Goal: Task Accomplishment & Management: Use online tool/utility

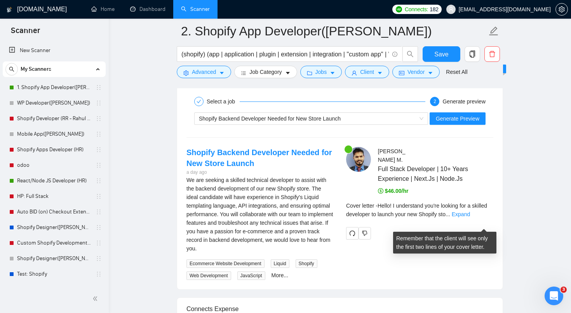
scroll to position [1656, 0]
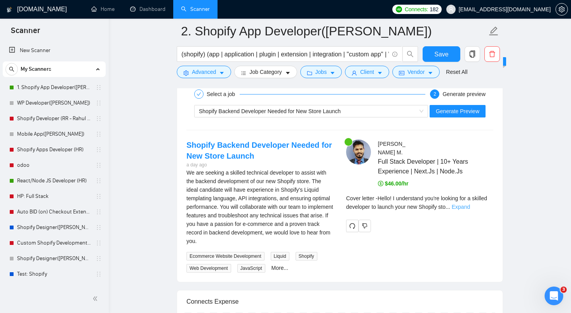
click at [470, 210] on link "Expand" at bounding box center [461, 207] width 18 height 6
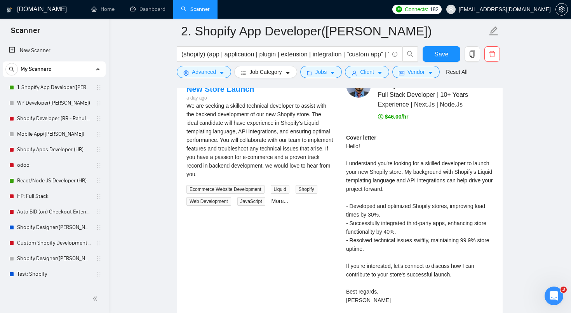
scroll to position [1623, 0]
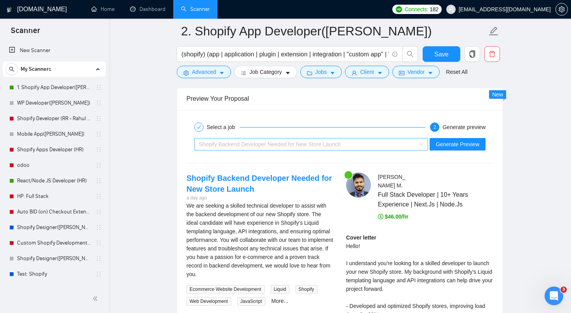
click at [289, 143] on span "Shopify Backend Developer Needed for New Store Launch" at bounding box center [270, 144] width 142 height 6
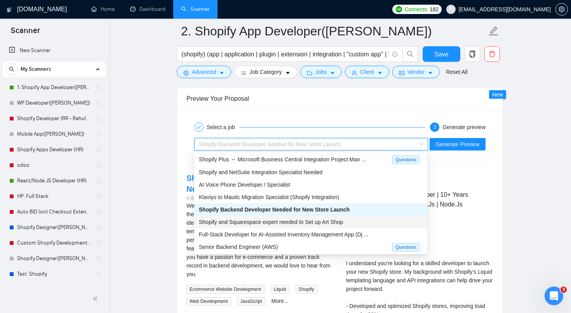
click at [261, 219] on span "Shopify and Squarespace expert needed to Set up Art Shop" at bounding box center [271, 222] width 144 height 6
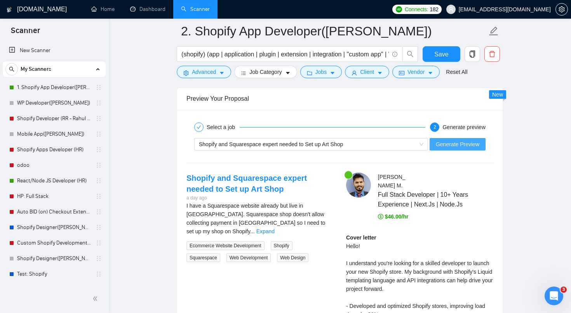
click at [453, 143] on span "Generate Preview" at bounding box center [458, 144] width 44 height 9
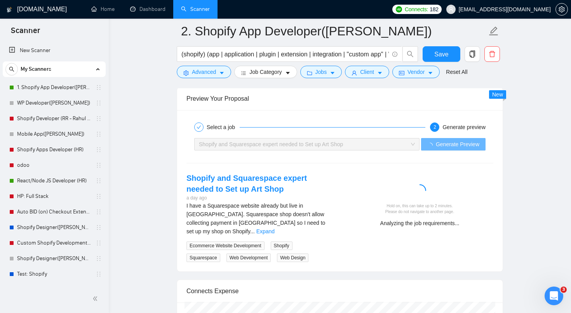
click at [326, 218] on div "I have a Squarespace website already but live in [GEOGRAPHIC_DATA]. Squarespace…" at bounding box center [260, 218] width 147 height 34
click at [275, 228] on link "Expand" at bounding box center [265, 231] width 18 height 6
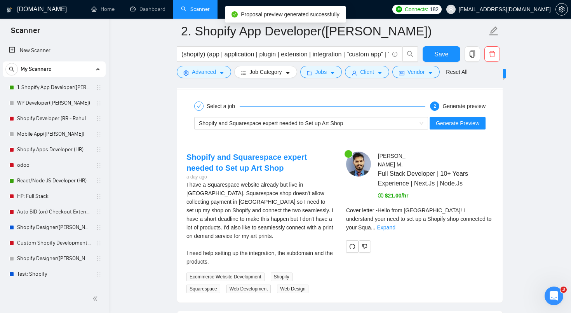
scroll to position [1645, 0]
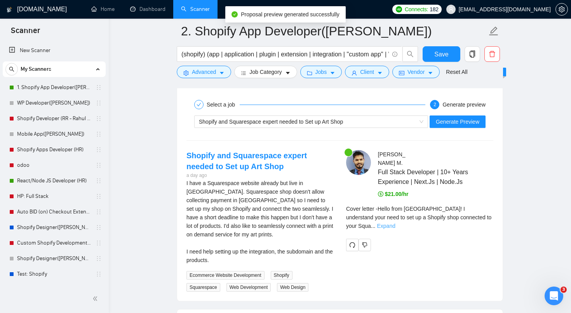
click at [396, 229] on link "Expand" at bounding box center [386, 226] width 18 height 6
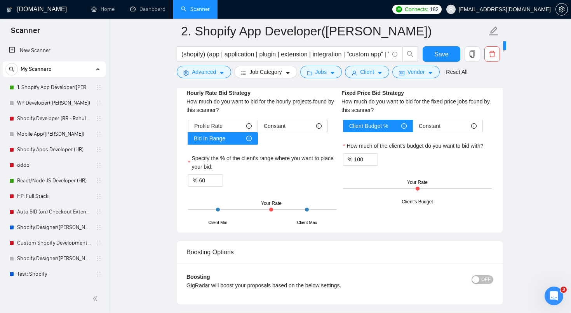
scroll to position [1397, 0]
click at [382, 127] on span "Client Budget %" at bounding box center [368, 126] width 39 height 12
click at [343, 128] on input "Client Budget %" at bounding box center [343, 128] width 0 height 0
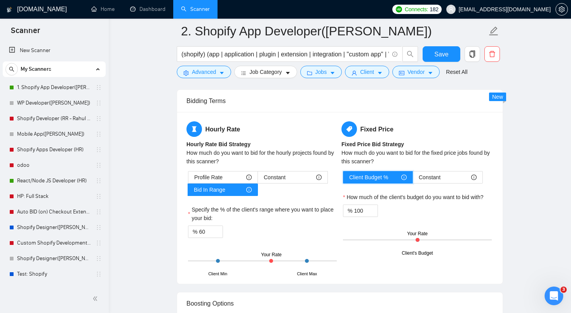
scroll to position [1345, 0]
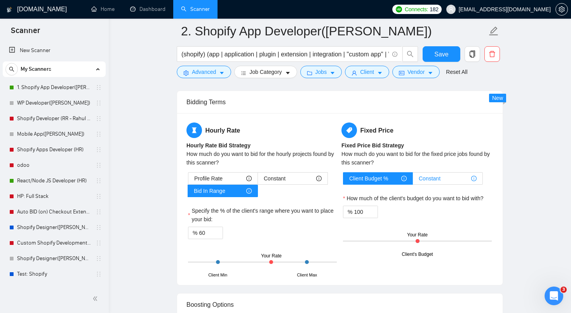
click at [449, 179] on div "Constant" at bounding box center [448, 179] width 58 height 12
click at [413, 180] on input "Constant" at bounding box center [413, 180] width 0 height 0
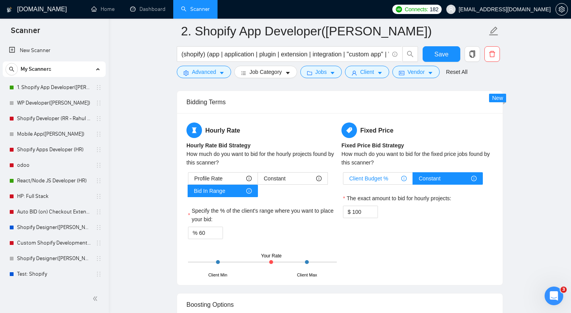
click at [372, 177] on span "Client Budget %" at bounding box center [368, 179] width 39 height 12
click at [343, 180] on input "Client Budget %" at bounding box center [343, 180] width 0 height 0
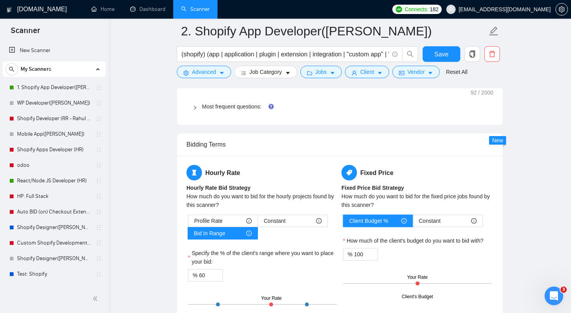
scroll to position [1301, 0]
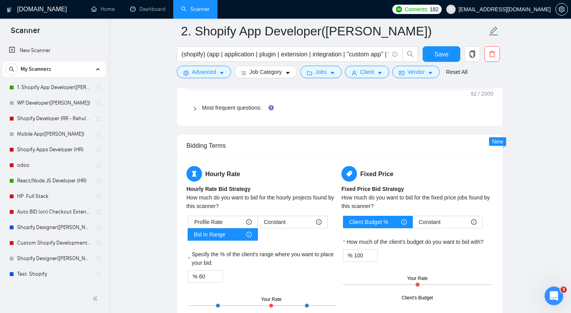
click at [288, 229] on div "Profile Rate Constant Bid In Range" at bounding box center [262, 228] width 149 height 25
click at [290, 223] on div "Constant" at bounding box center [293, 222] width 58 height 12
click at [258, 224] on input "Constant" at bounding box center [258, 224] width 0 height 0
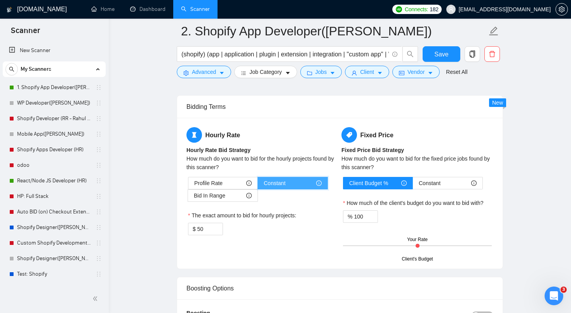
scroll to position [1342, 0]
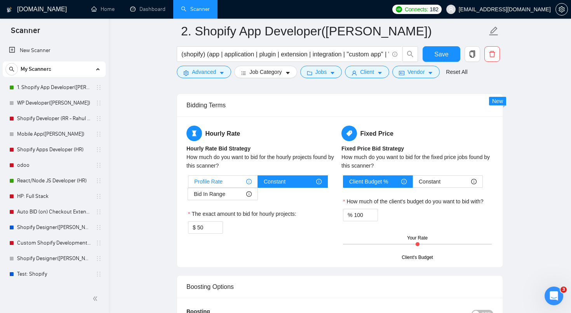
click at [229, 184] on div "Profile Rate" at bounding box center [223, 182] width 58 height 12
click at [188, 183] on input "Profile Rate" at bounding box center [188, 183] width 0 height 0
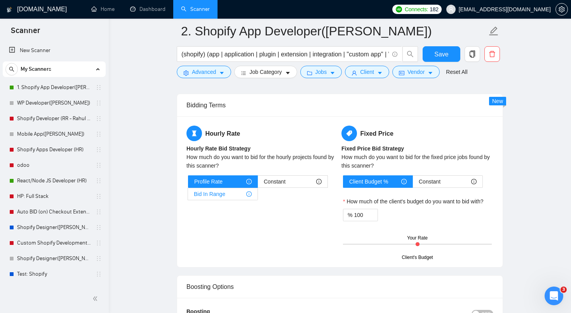
click at [230, 198] on div "Bid In Range" at bounding box center [223, 194] width 58 height 12
click at [188, 196] on input "Bid In Range" at bounding box center [188, 196] width 0 height 0
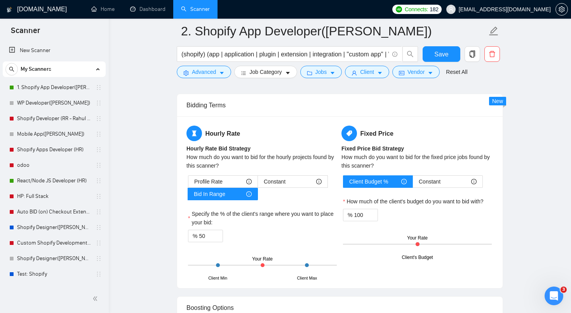
drag, startPoint x: 263, startPoint y: 265, endPoint x: 272, endPoint y: 265, distance: 8.5
click at [272, 265] on div "Client Min Client Max Your Rate" at bounding box center [262, 264] width 149 height 27
click at [272, 265] on div at bounding box center [262, 265] width 149 height 1
click at [218, 241] on span "Decrease Value" at bounding box center [218, 238] width 9 height 7
click at [216, 232] on span "up" at bounding box center [218, 234] width 5 height 5
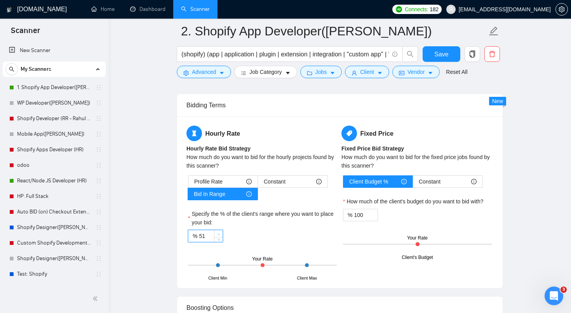
click at [216, 232] on span "up" at bounding box center [218, 234] width 5 height 5
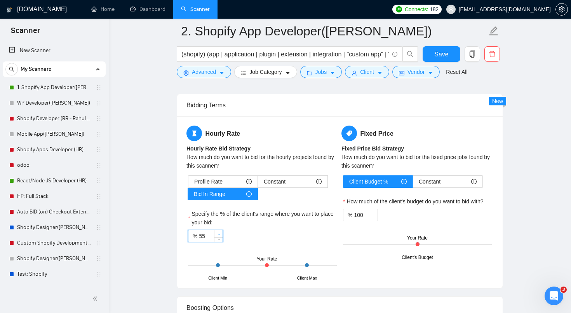
click at [216, 232] on span "up" at bounding box center [218, 234] width 5 height 5
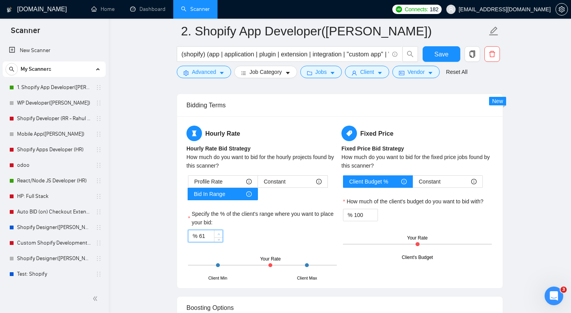
click at [216, 232] on span "up" at bounding box center [218, 234] width 5 height 5
click at [218, 239] on icon "down" at bounding box center [219, 238] width 3 height 3
click at [219, 233] on icon "up" at bounding box center [219, 234] width 3 height 3
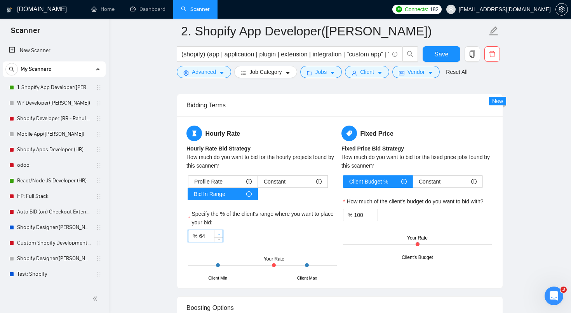
click at [219, 233] on icon "up" at bounding box center [219, 234] width 3 height 3
type input "65"
click at [219, 239] on icon "down" at bounding box center [219, 238] width 3 height 3
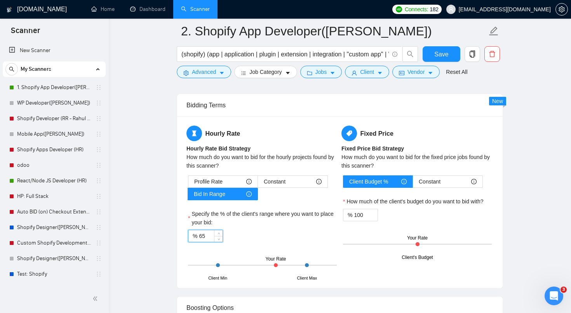
click at [272, 237] on div "% 65" at bounding box center [262, 236] width 149 height 12
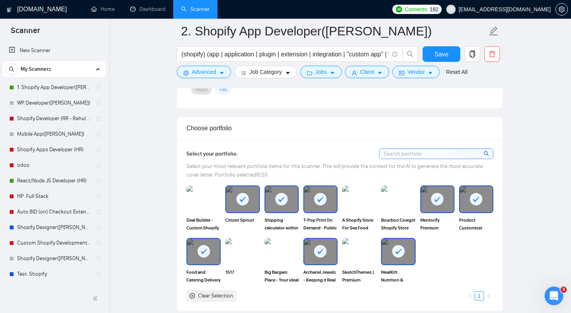
scroll to position [752, 0]
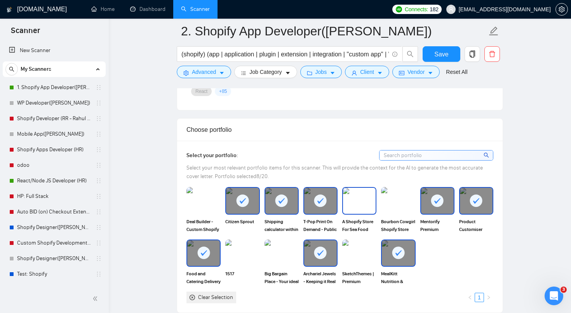
click at [358, 202] on img at bounding box center [359, 201] width 33 height 26
click at [245, 248] on img at bounding box center [242, 253] width 33 height 26
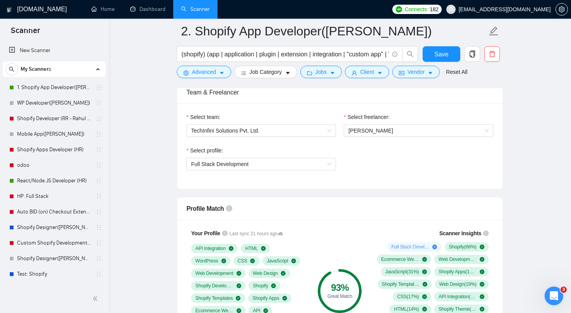
scroll to position [493, 0]
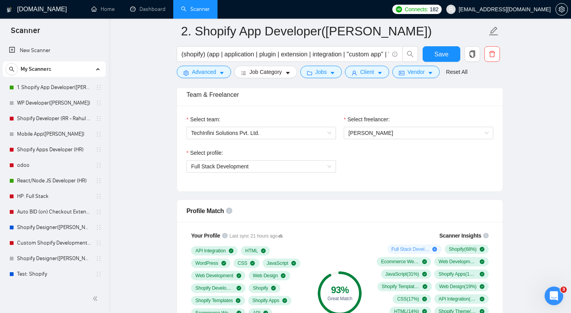
click at [321, 159] on div "Select profile:" at bounding box center [262, 154] width 150 height 12
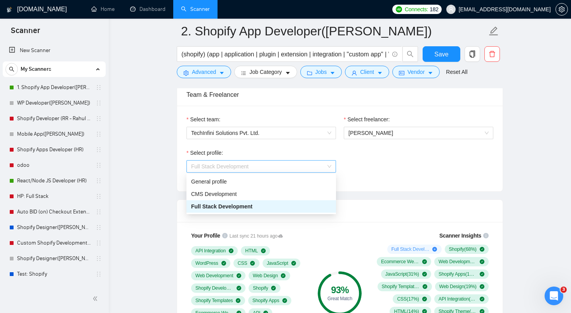
click at [318, 165] on span "Full Stack Development" at bounding box center [261, 166] width 140 height 12
click at [293, 183] on div "General profile" at bounding box center [261, 181] width 140 height 9
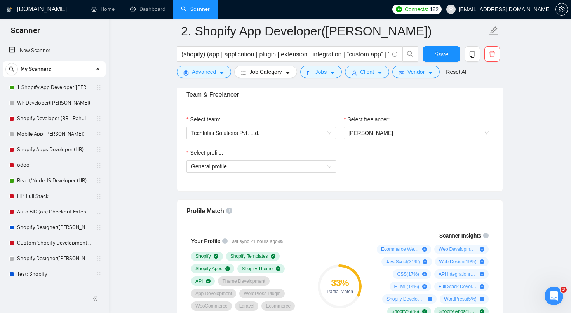
click at [287, 158] on div "Select profile:" at bounding box center [262, 154] width 150 height 12
click at [283, 167] on span "General profile" at bounding box center [261, 166] width 140 height 12
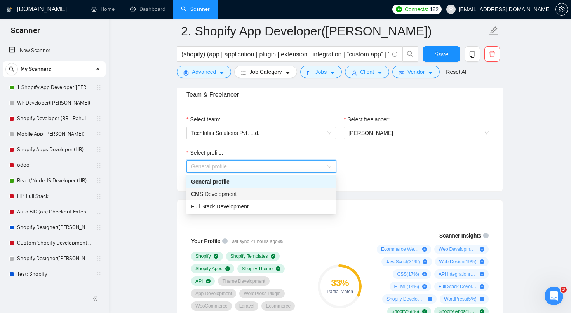
click at [269, 194] on div "CMS Development" at bounding box center [261, 194] width 140 height 9
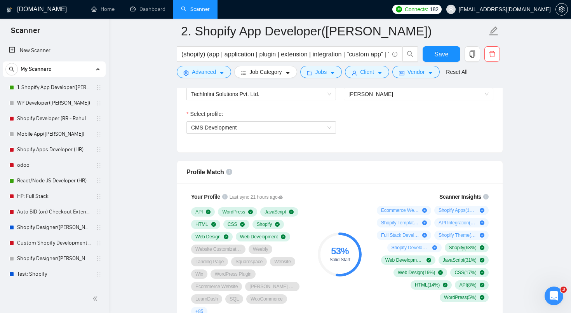
scroll to position [534, 0]
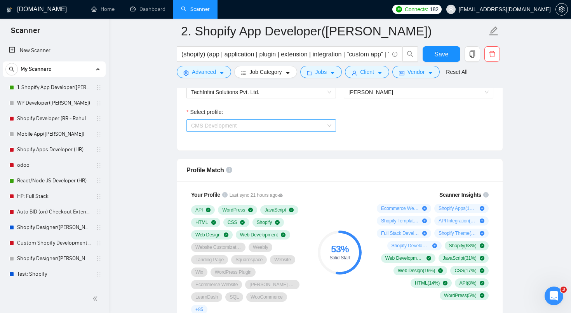
click at [314, 130] on span "CMS Development" at bounding box center [261, 126] width 140 height 12
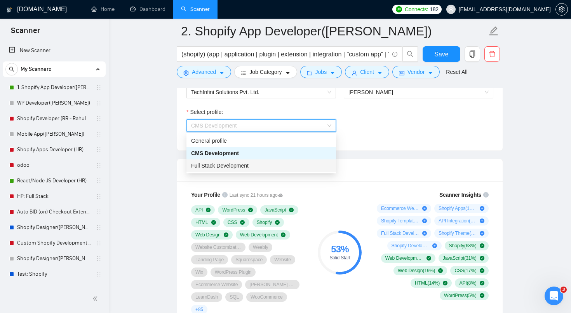
click at [291, 164] on div "Full Stack Development" at bounding box center [261, 165] width 140 height 9
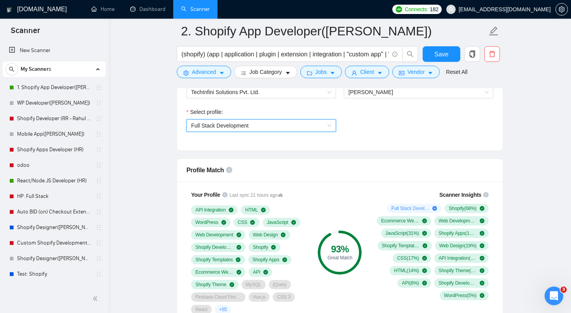
click at [291, 164] on div "Profile Match" at bounding box center [340, 170] width 307 height 22
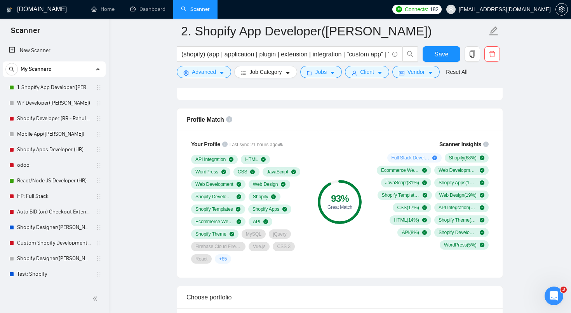
scroll to position [508, 0]
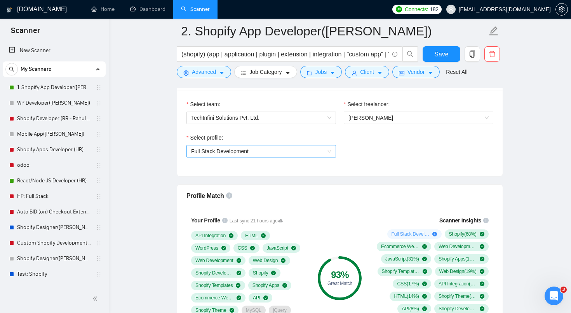
click at [248, 152] on span "Full Stack Development" at bounding box center [220, 151] width 58 height 6
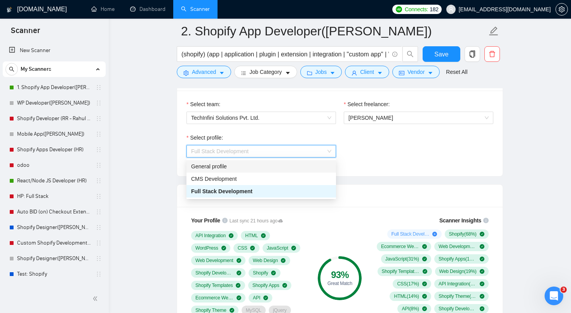
click at [238, 166] on div "General profile" at bounding box center [261, 166] width 140 height 9
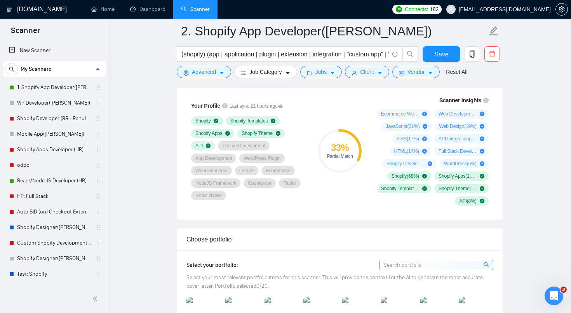
scroll to position [608, 0]
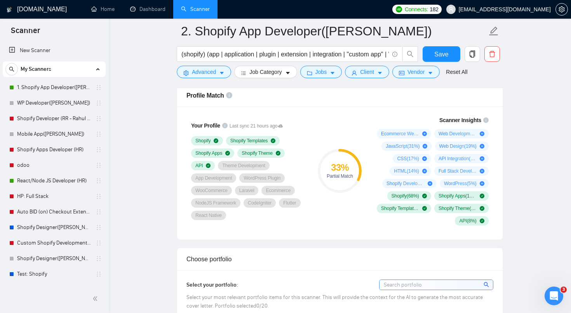
click at [250, 228] on div "Your Profile Last sync 21 hours ago Shopify Shopify Templates Shopify Apps Shop…" at bounding box center [248, 170] width 131 height 119
click at [255, 223] on div "Your Profile Last sync 21 hours ago Shopify Shopify Templates Shopify Apps Shop…" at bounding box center [249, 171] width 124 height 108
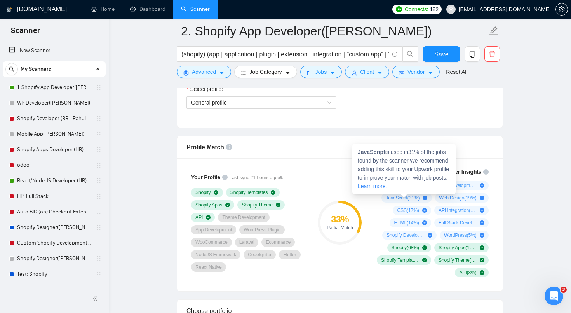
scroll to position [555, 0]
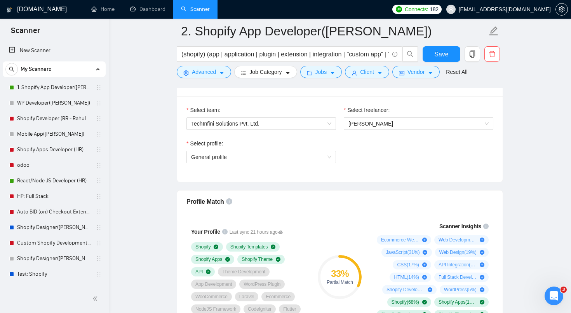
scroll to position [534, 0]
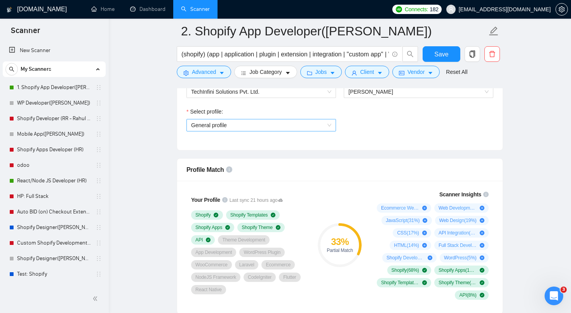
click at [328, 126] on span "General profile" at bounding box center [261, 125] width 140 height 12
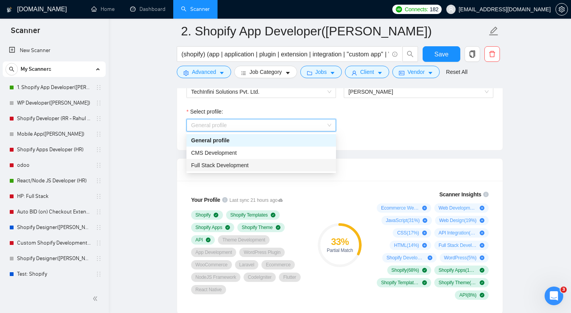
click at [294, 167] on div "Full Stack Development" at bounding box center [261, 165] width 140 height 9
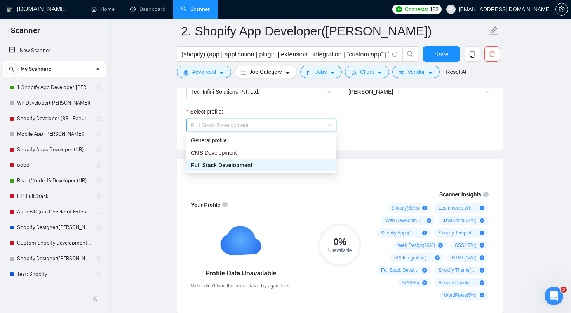
click at [285, 128] on span "Full Stack Development" at bounding box center [261, 125] width 140 height 12
click at [273, 152] on div "CMS Development" at bounding box center [261, 152] width 140 height 9
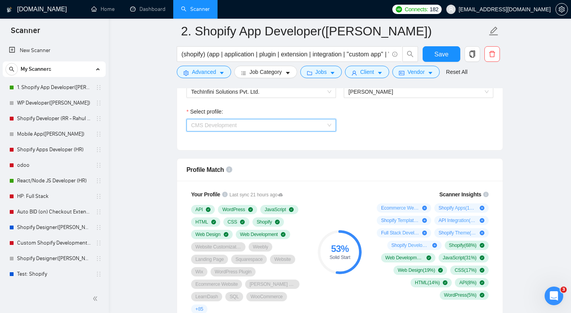
click at [272, 124] on span "CMS Development" at bounding box center [261, 125] width 140 height 12
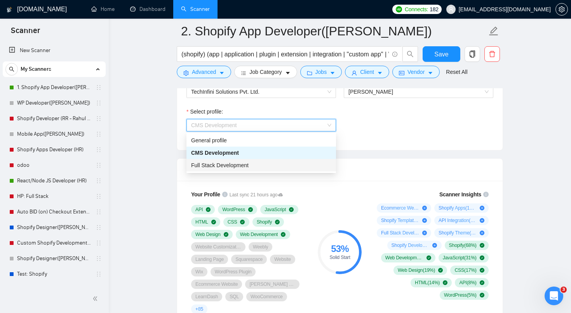
click at [258, 163] on div "Full Stack Development" at bounding box center [261, 165] width 140 height 9
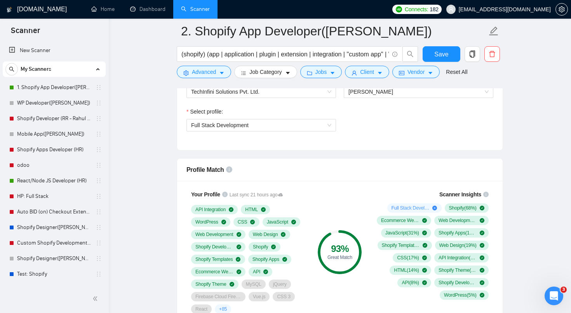
click at [503, 225] on div "Profile Match Your Profile Last sync 21 hours ago API Integration HTML WordPres…" at bounding box center [340, 243] width 326 height 170
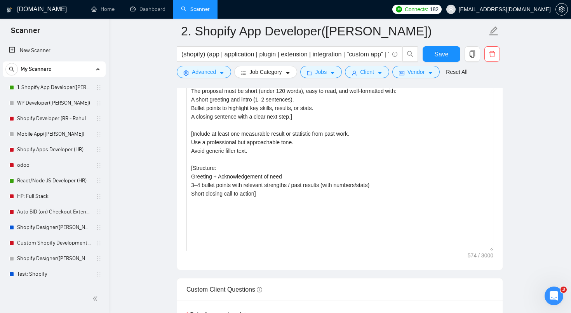
scroll to position [1039, 0]
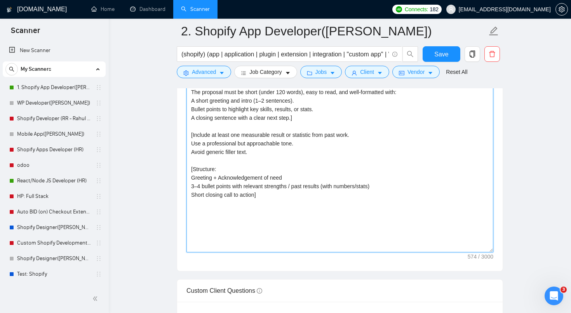
click at [275, 197] on textarea "[Write a proposal for the following job posting. The proposal must be short (un…" at bounding box center [340, 164] width 307 height 175
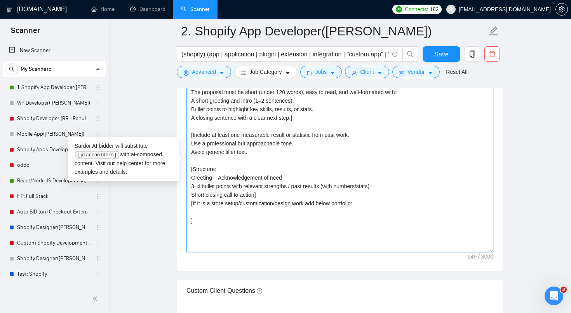
paste textarea "[If it is a store setup/customization/design work add below portfolio: ]"
drag, startPoint x: 213, startPoint y: 229, endPoint x: 295, endPoint y: 227, distance: 82.0
click at [295, 227] on textarea "[Write a proposal for the following job posting. The proposal must be short (un…" at bounding box center [340, 164] width 307 height 175
click at [295, 203] on textarea "[Write a proposal for the following job posting. The proposal must be short (un…" at bounding box center [340, 164] width 307 height 175
click at [235, 214] on textarea "[Write a proposal for the following job posting. The proposal must be short (un…" at bounding box center [340, 164] width 307 height 175
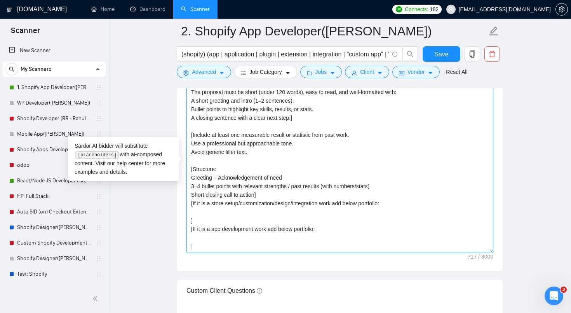
paste textarea "[URL][DOMAIN_NAME] - Recently redesigned it on Shopify 2.0 [URL][DOMAIN_NAME] S…"
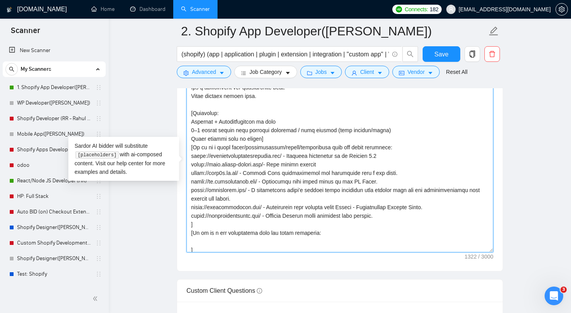
scroll to position [57, 0]
click at [225, 239] on textarea "Cover letter template:" at bounding box center [340, 164] width 307 height 175
paste textarea "[URL][DOMAIN_NAME] - POD app [URL][DOMAIN_NAME] [URL][DOMAIN_NAME] [URL][DOMAIN…"
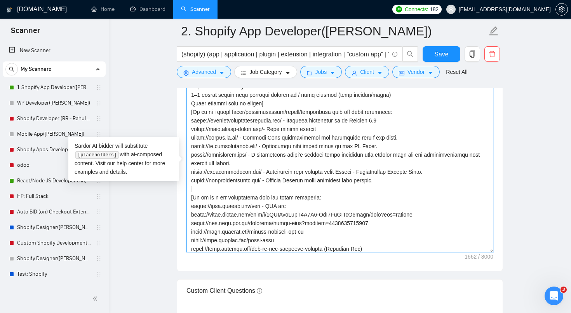
scroll to position [103, 0]
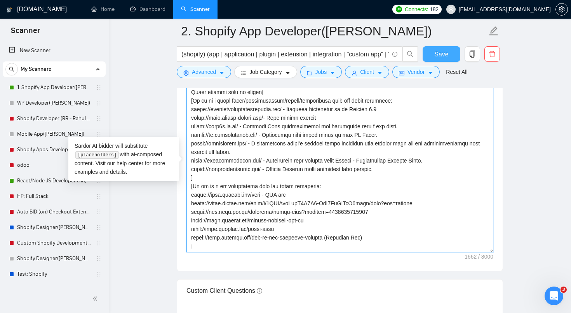
type textarea "[Lorem i dolorsit ame con adipiscin eli seddoei. Tem incididu utla et dolor (ma…"
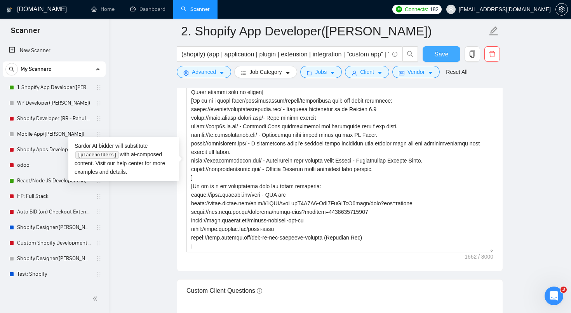
click at [446, 54] on span "Save" at bounding box center [441, 54] width 14 height 10
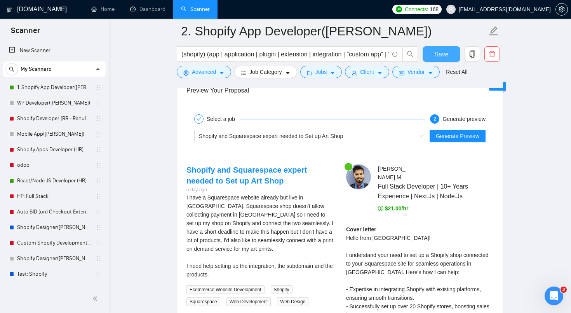
scroll to position [1632, 0]
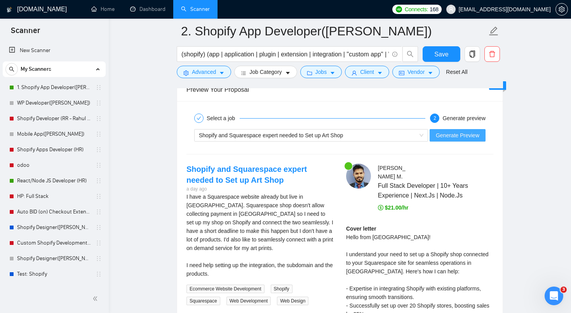
click at [463, 137] on span "Generate Preview" at bounding box center [458, 135] width 44 height 9
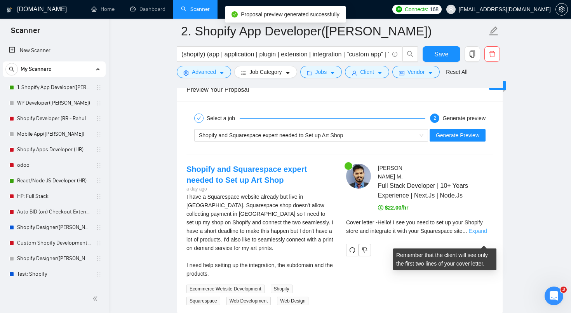
click at [483, 234] on link "Expand" at bounding box center [478, 231] width 18 height 6
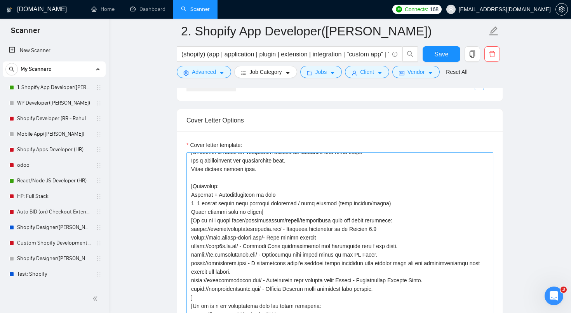
scroll to position [63, 0]
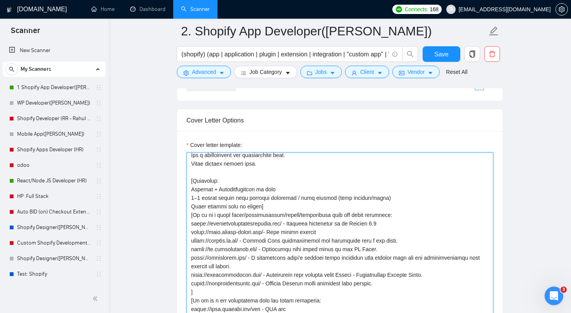
click at [267, 206] on textarea "Cover letter template:" at bounding box center [340, 239] width 307 height 175
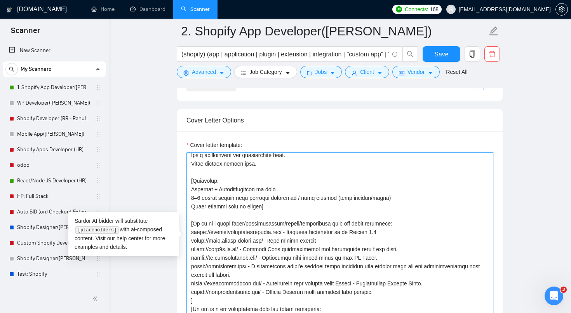
click at [397, 224] on textarea "Cover letter template:" at bounding box center [340, 239] width 307 height 175
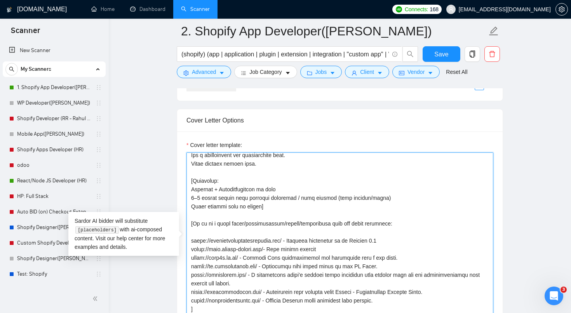
paste textarea "Here are some of my recent Shopify/ShopifyPlus design work:"
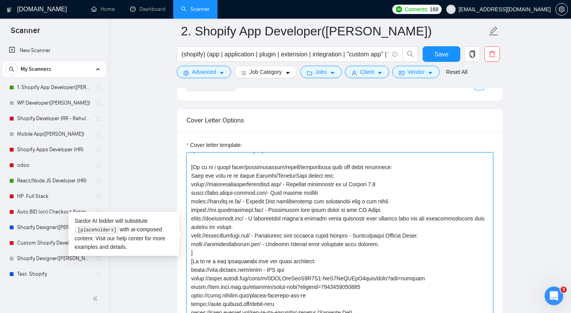
scroll to position [973, 0]
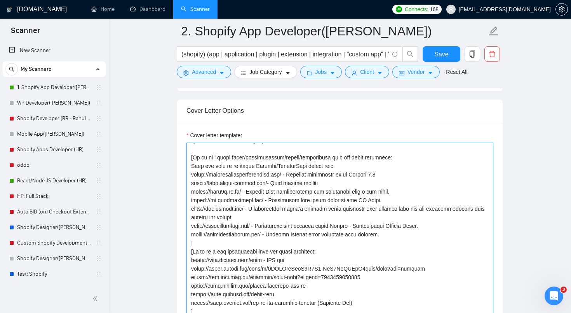
click at [323, 251] on textarea "Cover letter template:" at bounding box center [340, 230] width 307 height 175
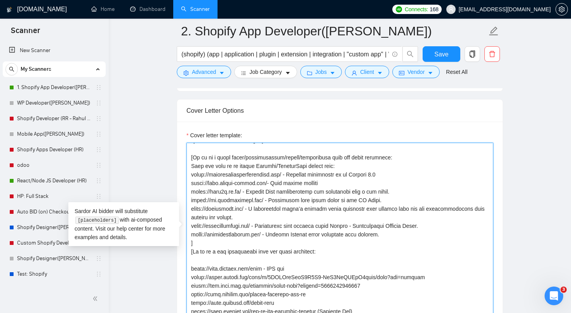
paste textarea "Apps and customizer in Shopify developed by me:"
drag, startPoint x: 206, startPoint y: 260, endPoint x: 250, endPoint y: 260, distance: 43.5
click at [250, 260] on textarea "Cover letter template:" at bounding box center [340, 230] width 307 height 175
click at [241, 261] on textarea "Cover letter template:" at bounding box center [340, 230] width 307 height 175
drag, startPoint x: 244, startPoint y: 261, endPoint x: 206, endPoint y: 262, distance: 37.7
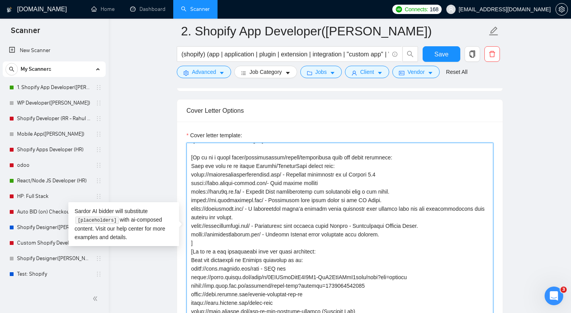
click at [206, 262] on textarea "Cover letter template:" at bounding box center [340, 230] width 307 height 175
click at [228, 259] on textarea "Cover letter template:" at bounding box center [340, 230] width 307 height 175
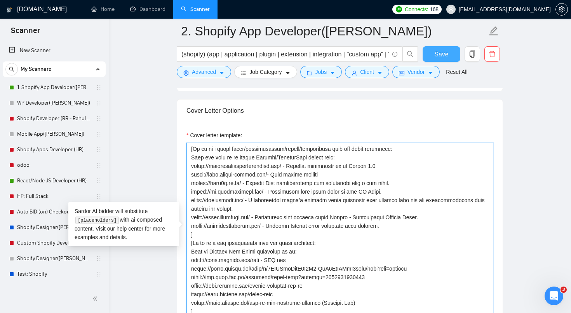
type textarea "[Lorem i dolorsit ame con adipiscin eli seddoei. Tem incididu utla et dolor (ma…"
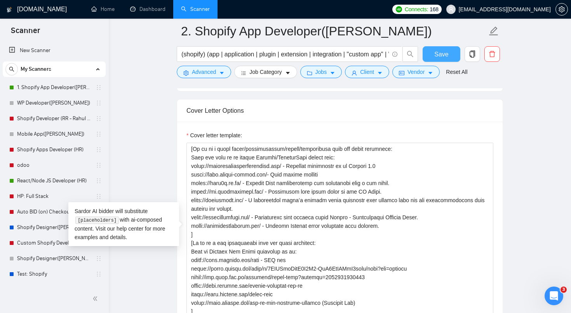
click at [439, 56] on span "Save" at bounding box center [441, 54] width 14 height 10
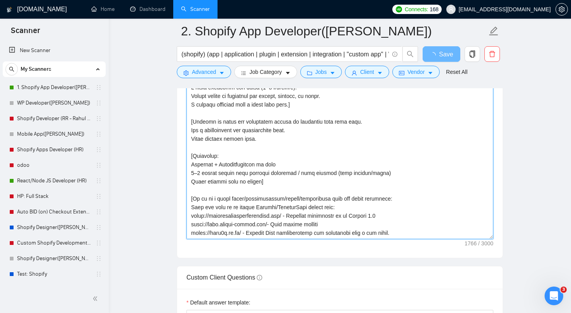
click at [343, 165] on textarea "Cover letter template:" at bounding box center [340, 151] width 307 height 175
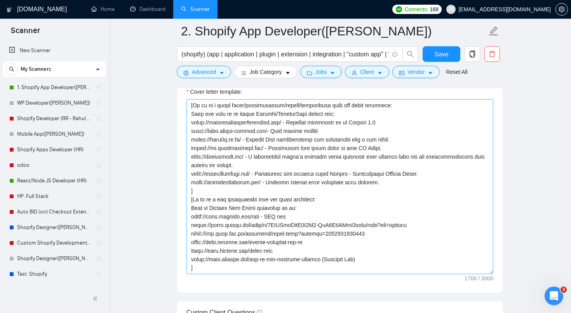
scroll to position [1020, 0]
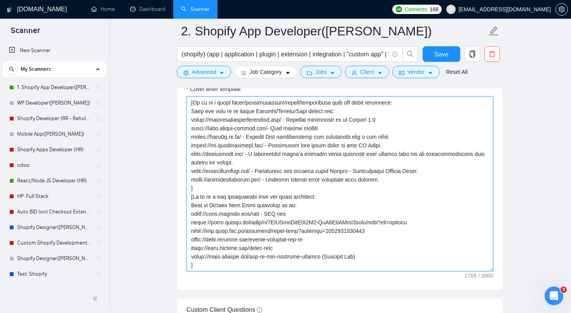
click at [223, 264] on textarea "Cover letter template:" at bounding box center [340, 183] width 307 height 175
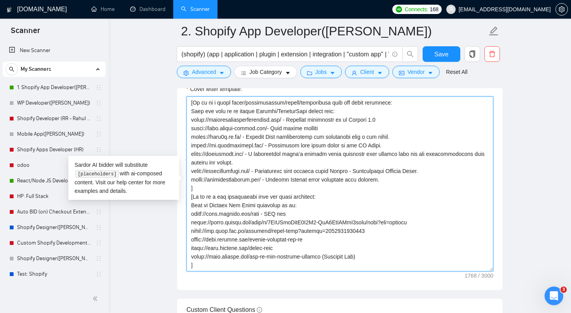
scroll to position [143, 0]
paste textarea "[the best call to action, in 2 sentences, to make the client immediately respon…"
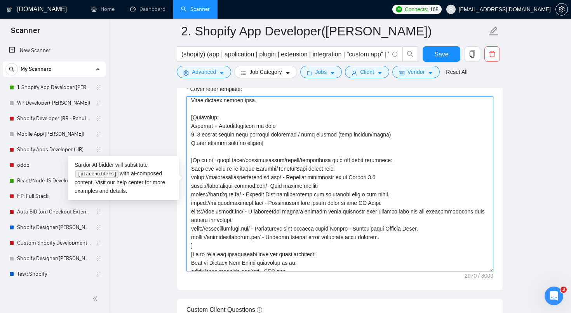
scroll to position [0, 0]
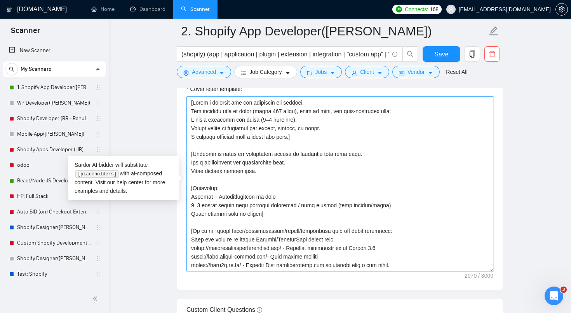
click at [246, 167] on textarea "Cover letter template:" at bounding box center [340, 183] width 307 height 175
click at [283, 178] on textarea "Cover letter template:" at bounding box center [340, 183] width 307 height 175
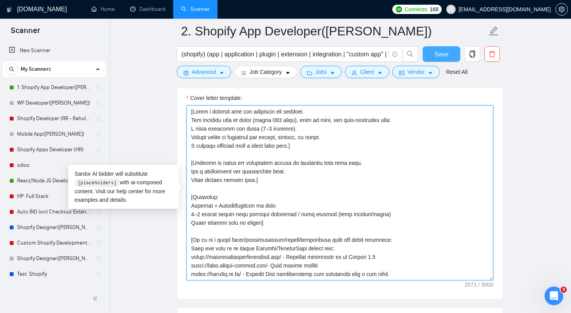
type textarea "[Lorem i dolorsit ame con adipiscin eli seddoei. Tem incididu utla et dolor (ma…"
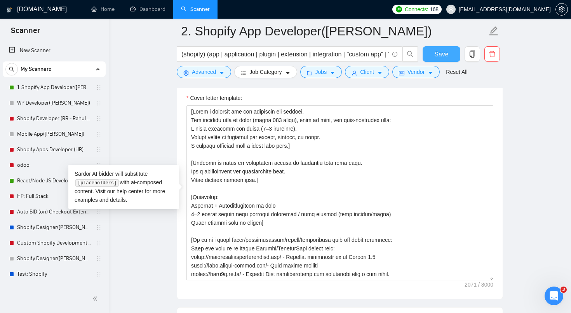
click at [444, 54] on span "Save" at bounding box center [441, 54] width 14 height 10
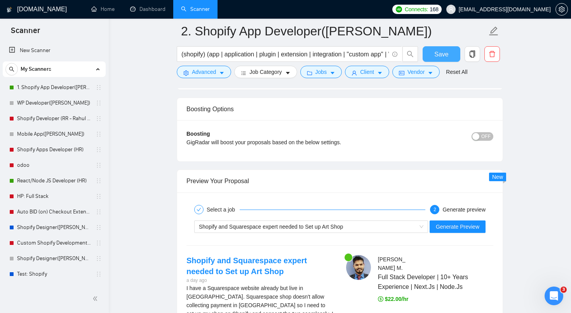
scroll to position [1576, 0]
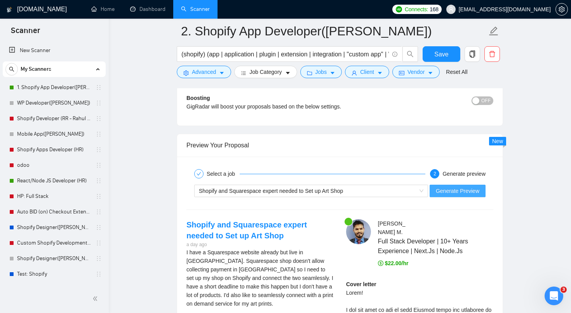
click at [458, 192] on span "Generate Preview" at bounding box center [458, 191] width 44 height 9
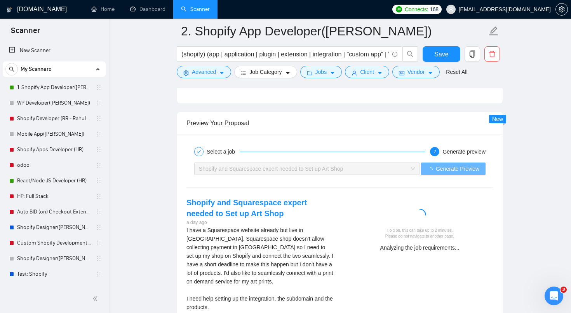
scroll to position [1599, 0]
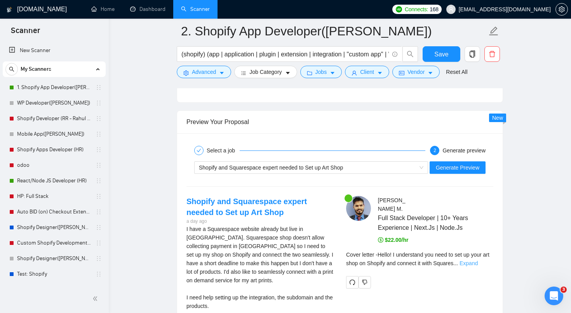
click at [478, 266] on link "Expand" at bounding box center [469, 263] width 18 height 6
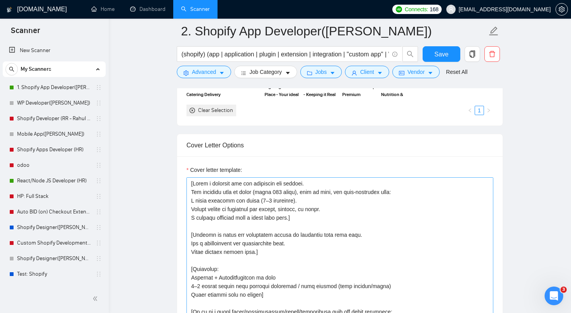
scroll to position [930, 0]
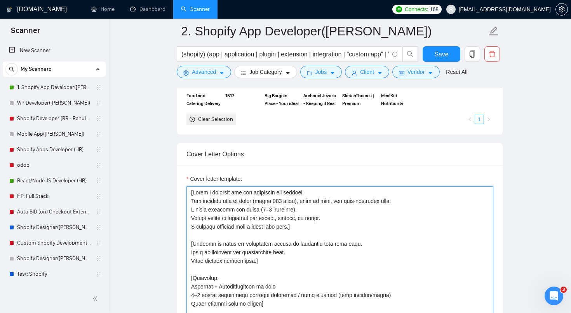
click at [281, 194] on textarea "Cover letter template:" at bounding box center [340, 273] width 307 height 175
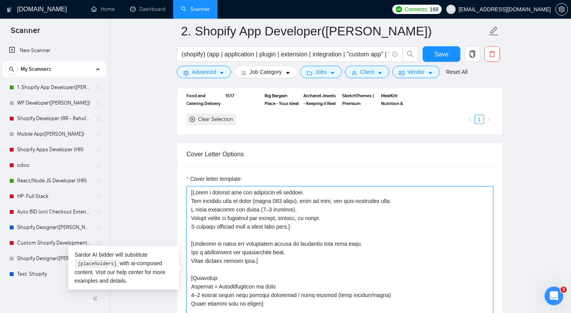
paste textarea "Write a personal greeting using the client's name or company name (if any is pr…"
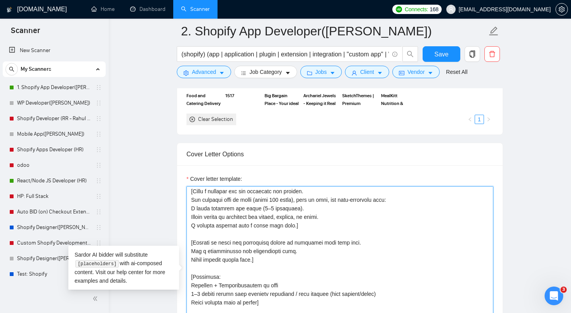
scroll to position [29, 0]
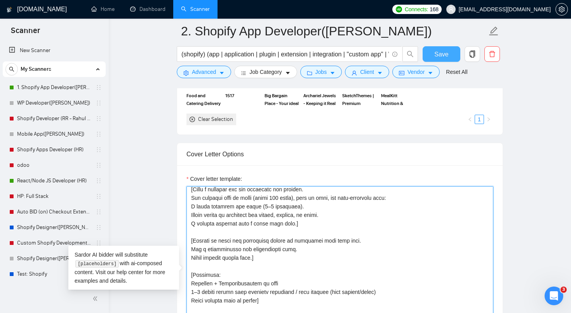
type textarea "[Lorem i dolorsit ametcons adipi eli seddoe't inci ut laboree dolo (ma ali en a…"
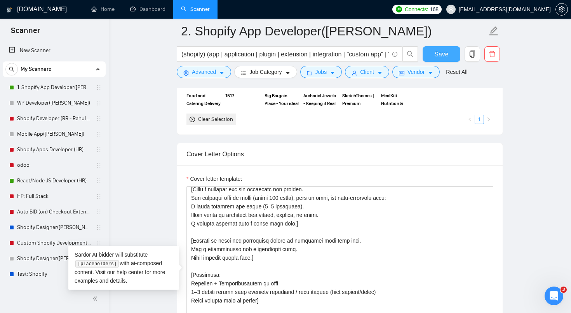
click at [445, 58] on span "Save" at bounding box center [441, 54] width 14 height 10
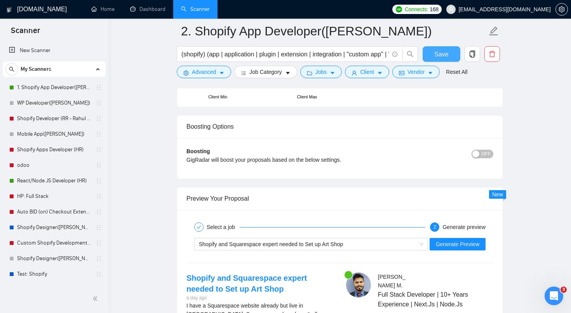
scroll to position [1536, 0]
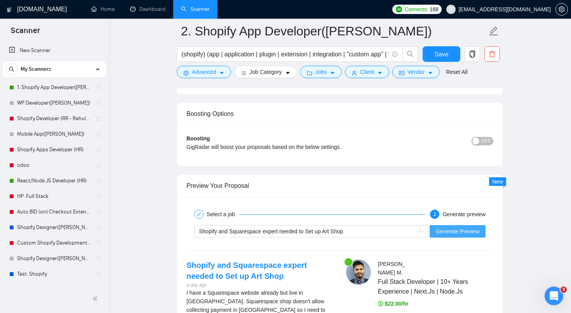
click at [464, 234] on span "Generate Preview" at bounding box center [458, 231] width 44 height 9
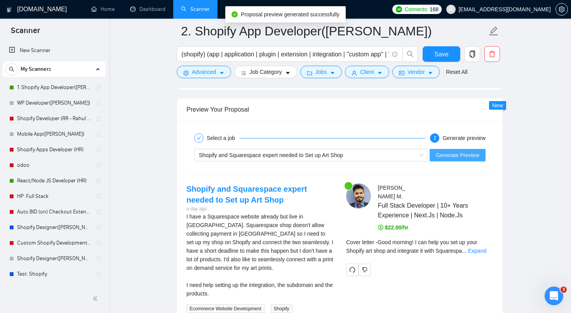
scroll to position [1638, 0]
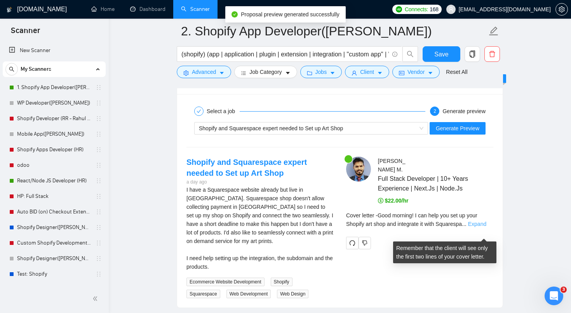
click at [483, 227] on link "Expand" at bounding box center [477, 224] width 18 height 6
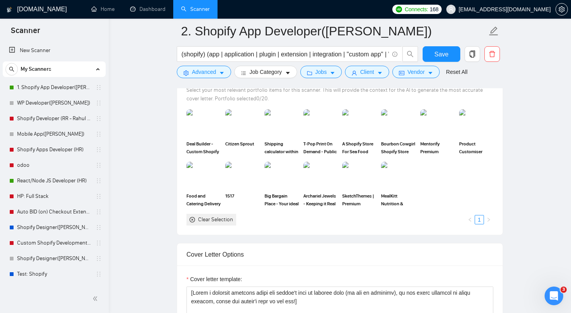
scroll to position [935, 0]
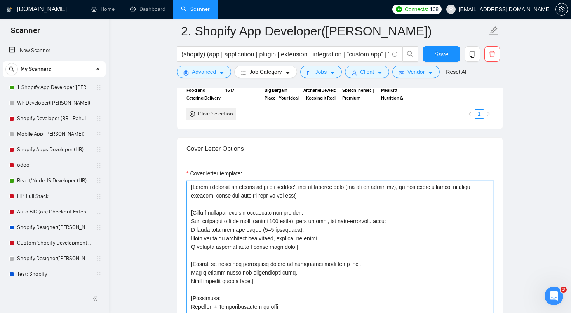
click at [309, 196] on textarea "Cover letter template:" at bounding box center [340, 268] width 307 height 175
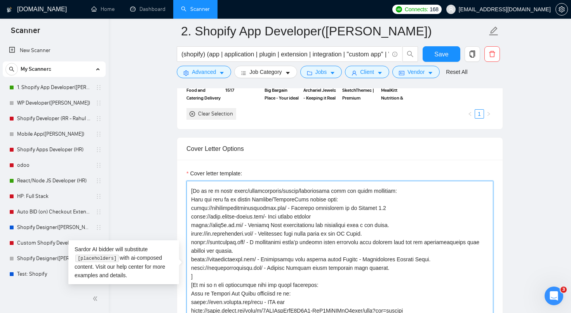
scroll to position [155, 0]
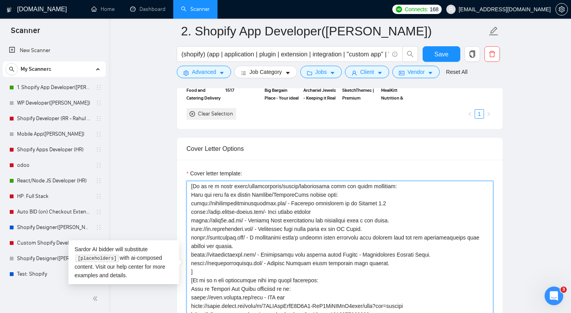
click at [212, 270] on textarea "Cover letter template:" at bounding box center [340, 268] width 307 height 175
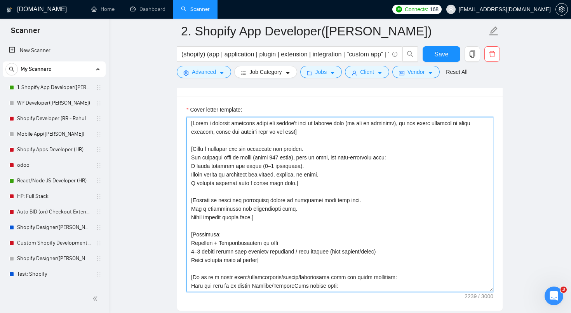
scroll to position [1000, 0]
type textarea "[Lorem i dolorsit ametcons adipi eli seddoe't inci ut laboree dolo (ma ali en a…"
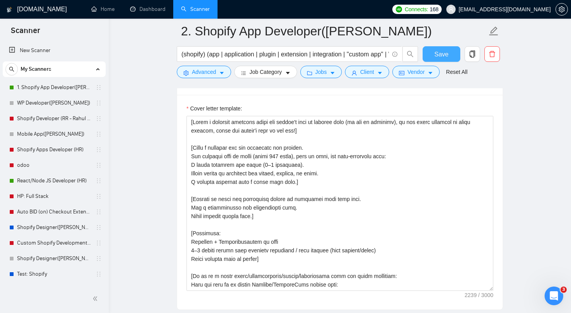
click at [425, 53] on button "Save" at bounding box center [442, 54] width 38 height 16
click at [533, 169] on main "2. Shopify App Developer([PERSON_NAME]) (shopify) (app | application | plugin |…" at bounding box center [340, 256] width 438 height 2451
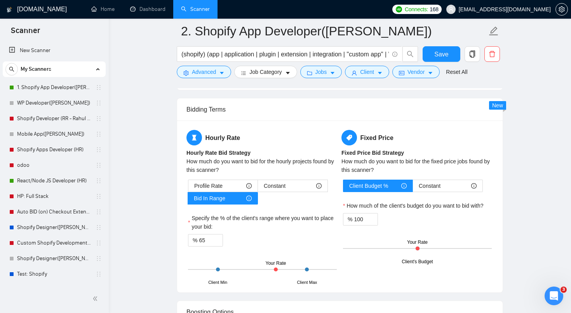
scroll to position [1541, 0]
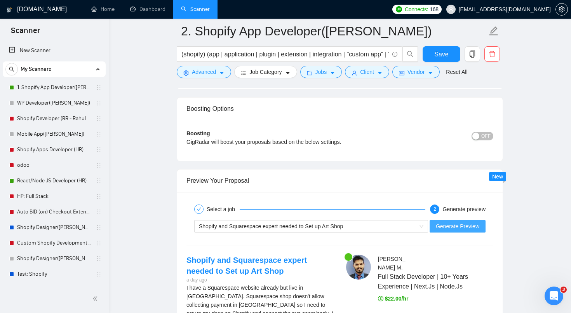
click at [478, 225] on span "Generate Preview" at bounding box center [458, 226] width 44 height 9
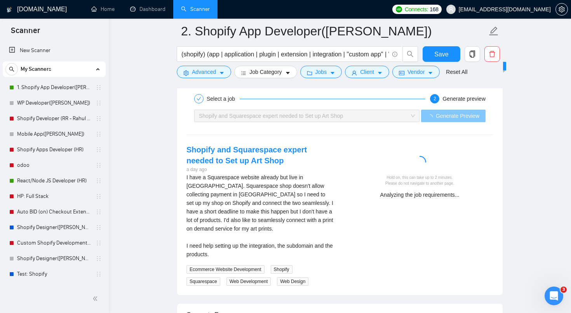
scroll to position [1653, 0]
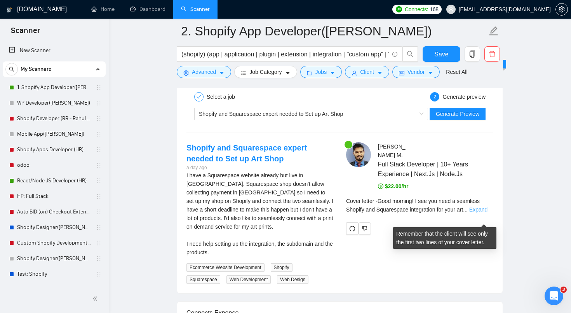
click at [479, 213] on link "Expand" at bounding box center [478, 209] width 18 height 6
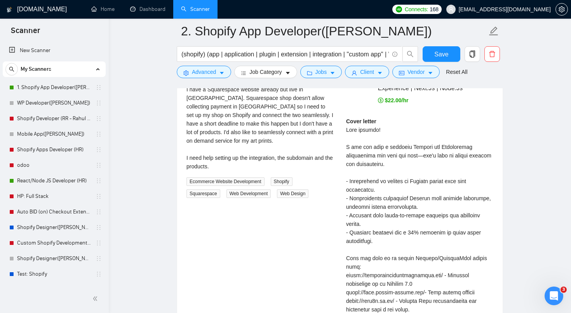
scroll to position [1738, 0]
click at [394, 189] on div "Cover letter" at bounding box center [419, 284] width 147 height 333
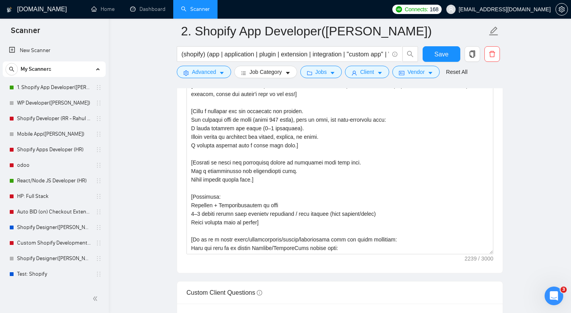
scroll to position [1035, 0]
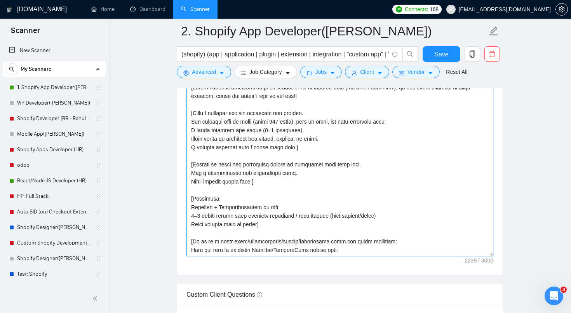
click at [302, 130] on textarea "Cover letter template:" at bounding box center [340, 168] width 307 height 175
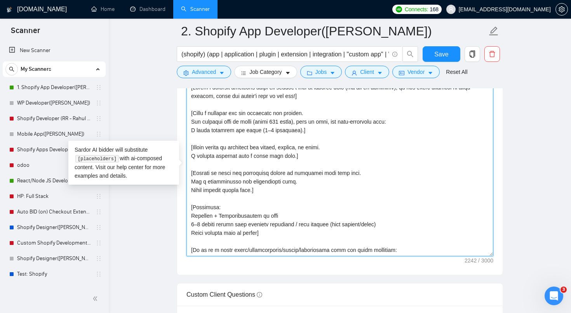
click at [194, 155] on textarea "Cover letter template:" at bounding box center [340, 168] width 307 height 175
drag, startPoint x: 329, startPoint y: 148, endPoint x: 197, endPoint y: 149, distance: 131.7
click at [197, 149] on textarea "Cover letter template:" at bounding box center [340, 168] width 307 height 175
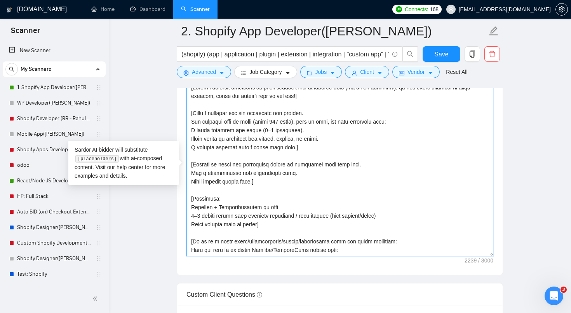
click at [192, 138] on textarea "Cover letter template:" at bounding box center [340, 168] width 307 height 175
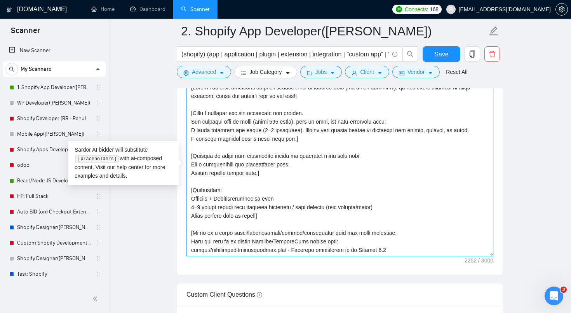
click at [308, 149] on textarea "Cover letter template:" at bounding box center [340, 168] width 307 height 175
drag, startPoint x: 295, startPoint y: 139, endPoint x: 299, endPoint y: 130, distance: 10.1
click at [299, 130] on textarea "Cover letter template:" at bounding box center [340, 168] width 307 height 175
click at [322, 133] on textarea "Cover letter template:" at bounding box center [340, 168] width 307 height 175
click at [309, 128] on textarea "Cover letter template:" at bounding box center [340, 168] width 307 height 175
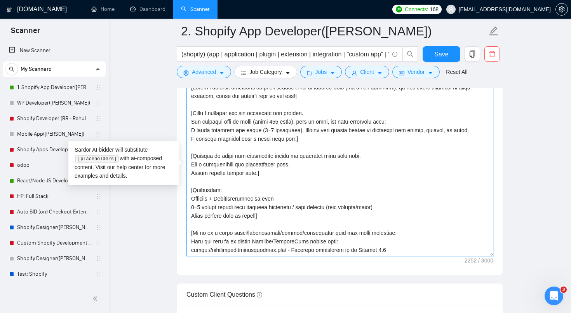
click at [315, 133] on textarea "Cover letter template:" at bounding box center [340, 168] width 307 height 175
click at [247, 188] on textarea "Cover letter template:" at bounding box center [340, 168] width 307 height 175
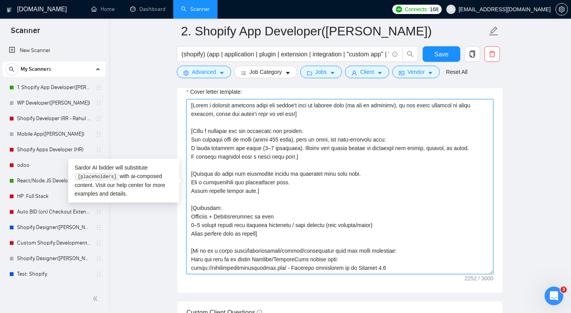
drag, startPoint x: 300, startPoint y: 148, endPoint x: 295, endPoint y: 158, distance: 11.1
click at [295, 158] on textarea "Cover letter template:" at bounding box center [340, 186] width 307 height 175
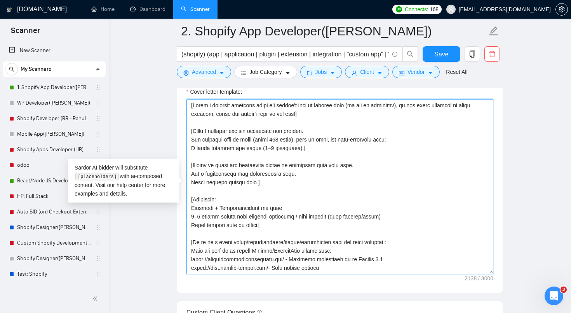
click at [289, 182] on textarea "Cover letter template:" at bounding box center [340, 186] width 307 height 175
drag, startPoint x: 213, startPoint y: 165, endPoint x: 241, endPoint y: 164, distance: 27.2
click at [241, 164] on textarea "Cover letter template:" at bounding box center [340, 186] width 307 height 175
click at [264, 172] on textarea "Cover letter template:" at bounding box center [340, 186] width 307 height 175
click at [193, 174] on textarea "Cover letter template:" at bounding box center [340, 186] width 307 height 175
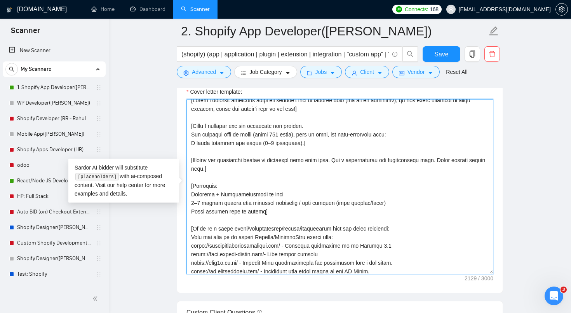
scroll to position [7, 0]
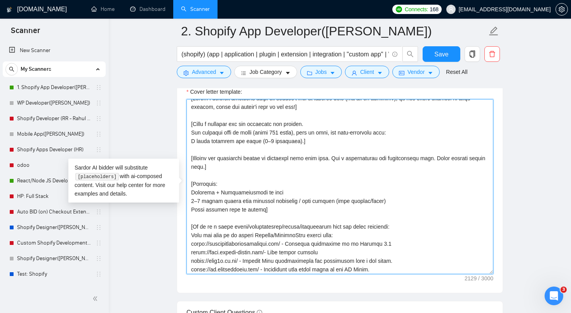
click at [215, 183] on textarea "Cover letter template:" at bounding box center [340, 186] width 307 height 175
click at [269, 211] on textarea "Cover letter template:" at bounding box center [340, 186] width 307 height 175
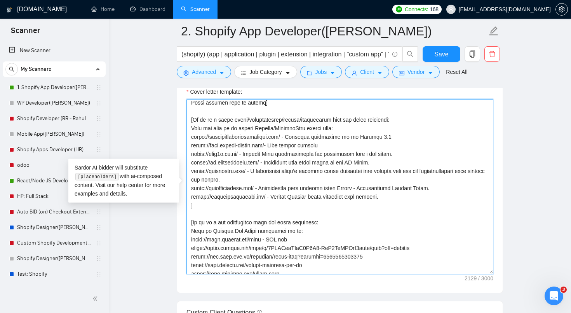
scroll to position [51, 0]
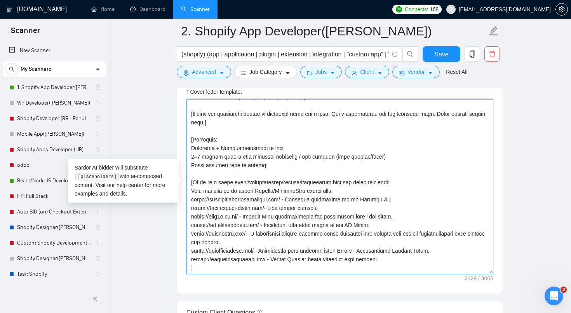
drag, startPoint x: 268, startPoint y: 170, endPoint x: 172, endPoint y: 136, distance: 101.8
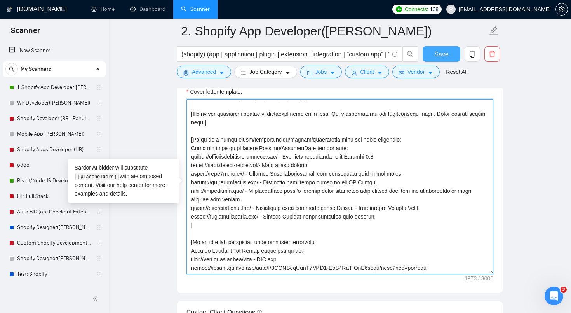
type textarea "[Lorem i dolorsit ametcons adipi eli seddoe't inci ut laboree dolo (ma ali en a…"
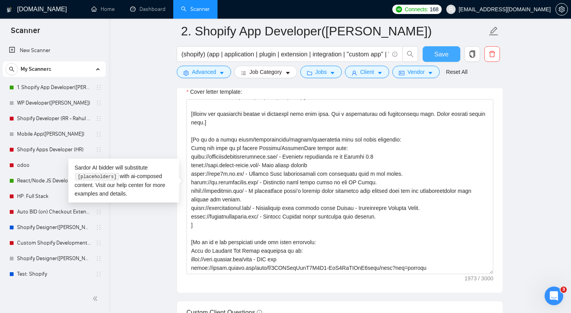
click at [444, 56] on span "Save" at bounding box center [441, 54] width 14 height 10
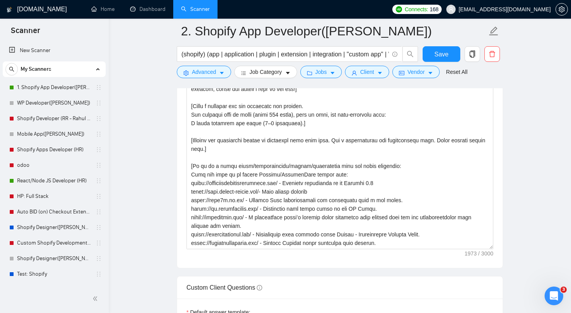
click at [520, 216] on main "2. Shopify App Developer([PERSON_NAME]) (shopify) (app | application | plugin |…" at bounding box center [340, 312] width 438 height 2597
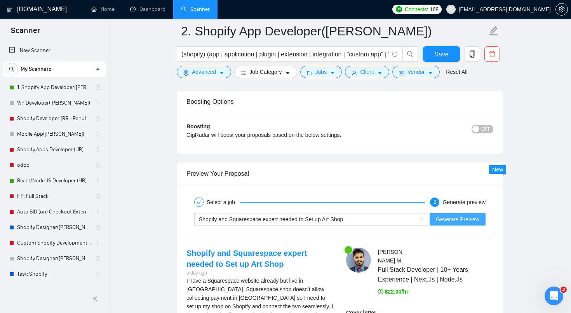
click at [473, 219] on span "Generate Preview" at bounding box center [458, 219] width 44 height 9
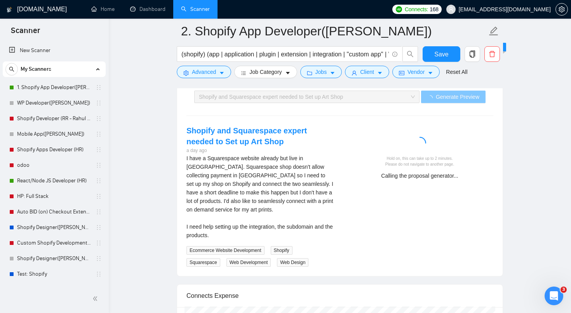
scroll to position [1672, 0]
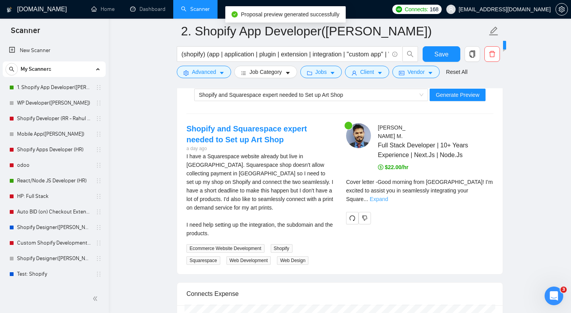
click at [388, 200] on link "Expand" at bounding box center [379, 199] width 18 height 6
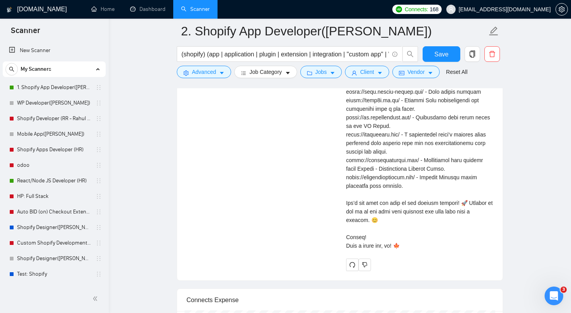
scroll to position [1880, 0]
click at [444, 58] on span "Save" at bounding box center [441, 54] width 14 height 10
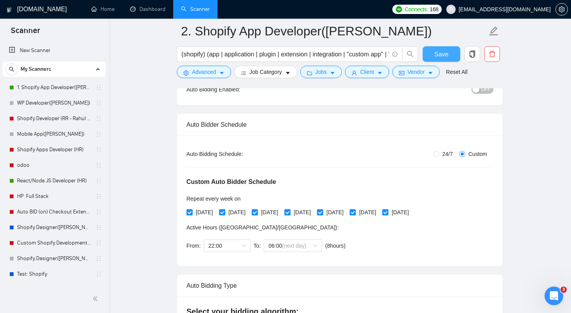
scroll to position [64, 0]
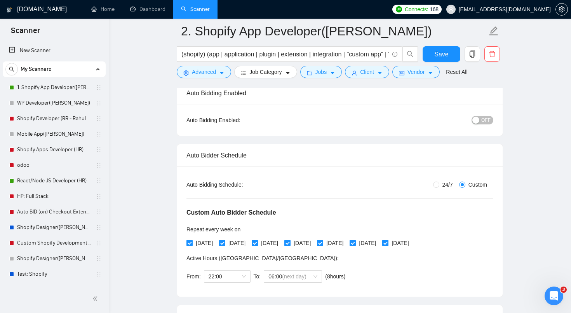
click at [481, 121] on button "OFF" at bounding box center [483, 120] width 22 height 9
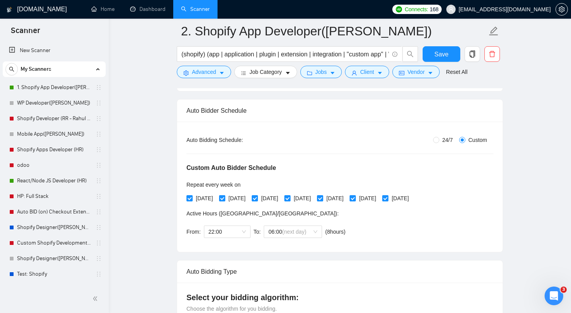
scroll to position [110, 0]
click at [301, 230] on span "(next day)" at bounding box center [294, 231] width 24 height 6
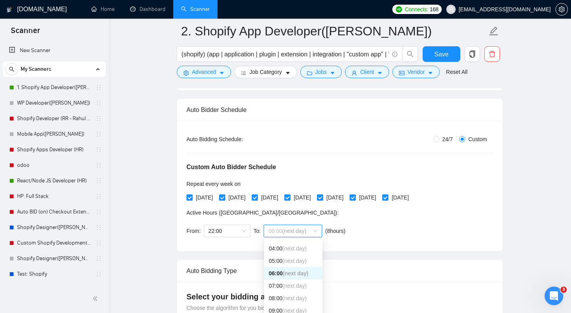
scroll to position [53, 0]
click at [296, 293] on span "(next day)" at bounding box center [294, 292] width 24 height 6
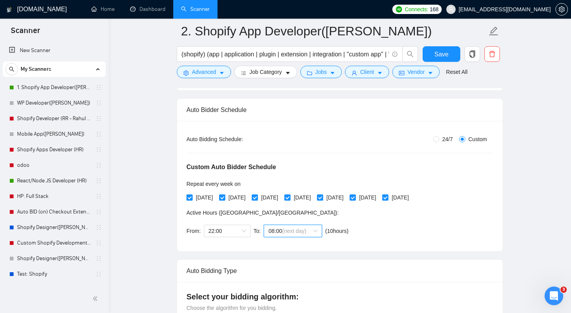
click at [357, 246] on div "Auto Bidding Type: Automated (recommended) Semi-automated Auto Bidding Schedule…" at bounding box center [340, 186] width 326 height 130
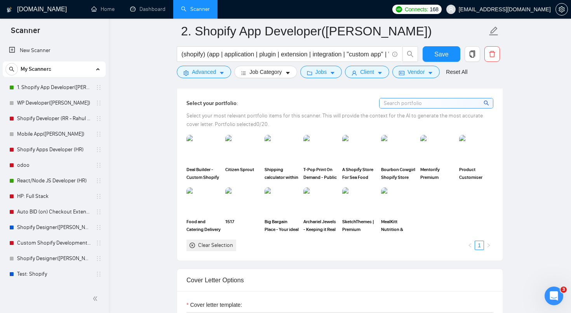
scroll to position [805, 0]
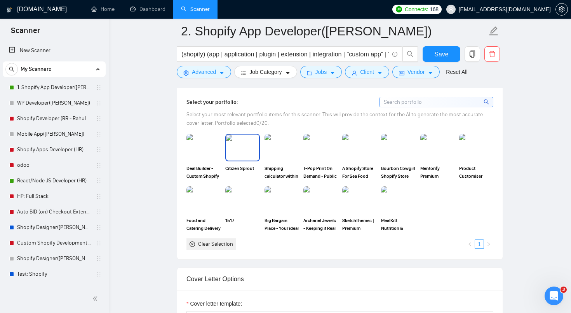
click at [244, 143] on img at bounding box center [242, 147] width 33 height 26
click at [282, 141] on img at bounding box center [281, 147] width 33 height 26
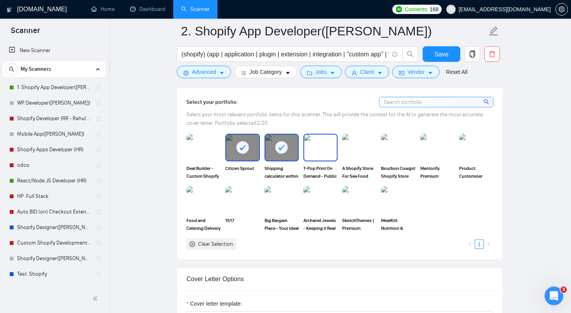
click at [322, 143] on img at bounding box center [320, 147] width 33 height 26
click at [364, 142] on img at bounding box center [359, 147] width 33 height 26
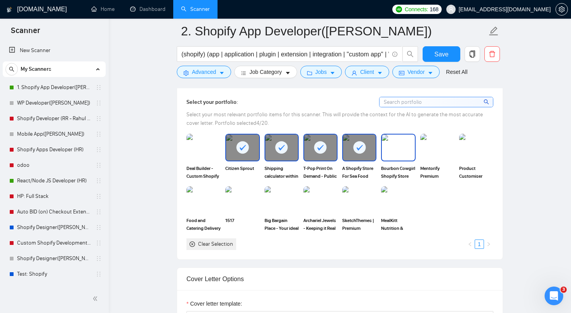
click at [402, 144] on img at bounding box center [398, 147] width 33 height 26
click at [429, 145] on img at bounding box center [437, 147] width 33 height 26
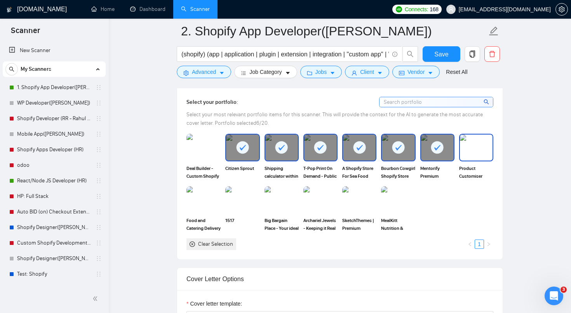
click at [469, 148] on img at bounding box center [476, 147] width 33 height 26
click at [396, 197] on img at bounding box center [398, 200] width 33 height 26
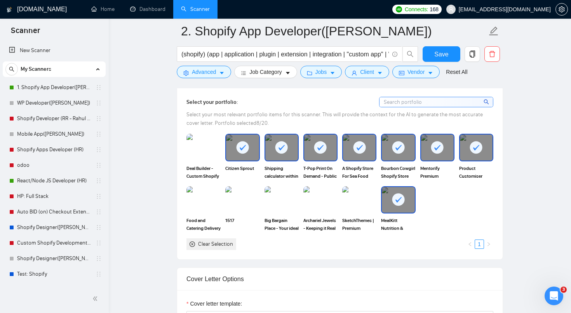
click at [357, 201] on img at bounding box center [359, 199] width 34 height 27
click at [358, 201] on icon at bounding box center [360, 199] width 6 height 5
click at [315, 202] on img at bounding box center [320, 200] width 33 height 26
click at [283, 202] on img at bounding box center [281, 200] width 33 height 26
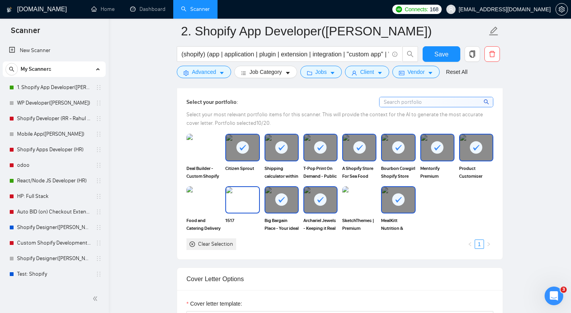
click at [246, 202] on img at bounding box center [242, 200] width 33 height 26
click at [208, 202] on img at bounding box center [204, 199] width 34 height 27
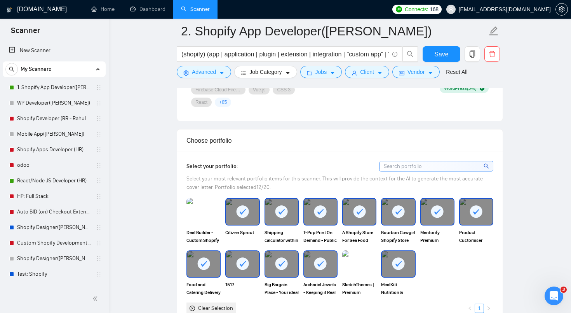
scroll to position [486, 0]
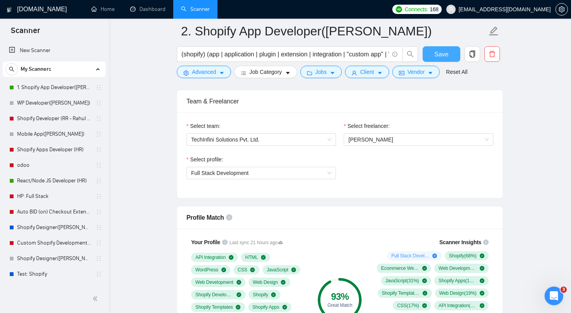
click at [445, 49] on span "Save" at bounding box center [441, 54] width 14 height 10
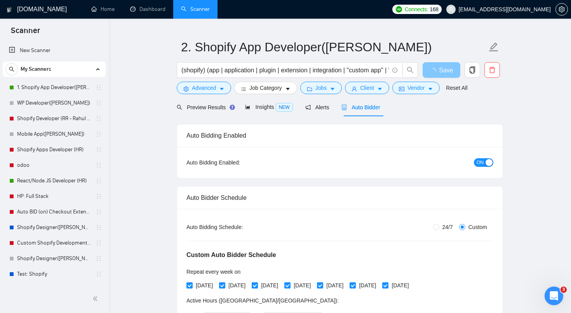
scroll to position [0, 0]
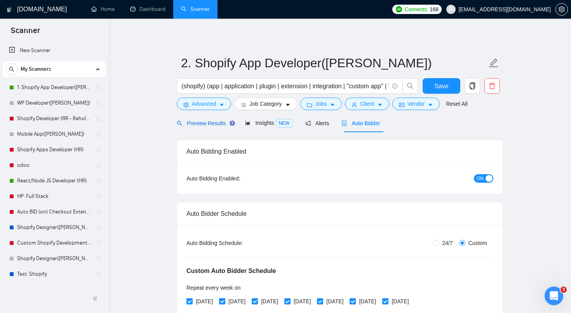
click at [209, 122] on span "Preview Results" at bounding box center [205, 123] width 56 height 6
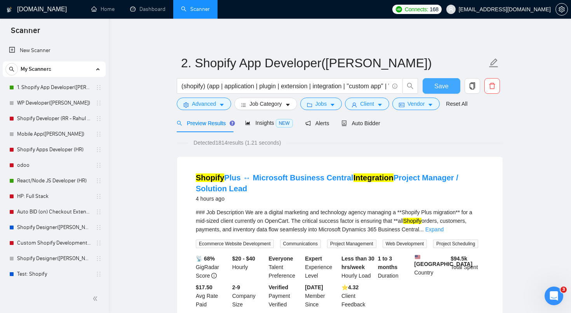
click at [434, 88] on span "Save" at bounding box center [441, 86] width 14 height 10
click at [208, 12] on link "Scanner" at bounding box center [195, 9] width 29 height 7
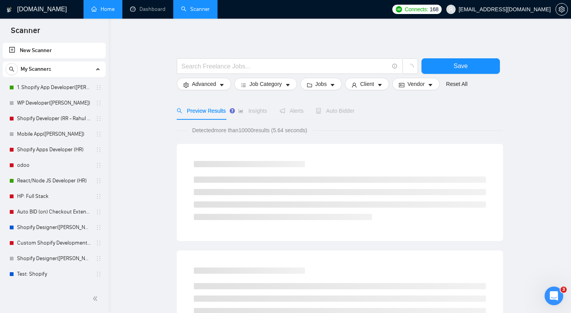
click at [99, 7] on link "Home" at bounding box center [102, 9] width 23 height 7
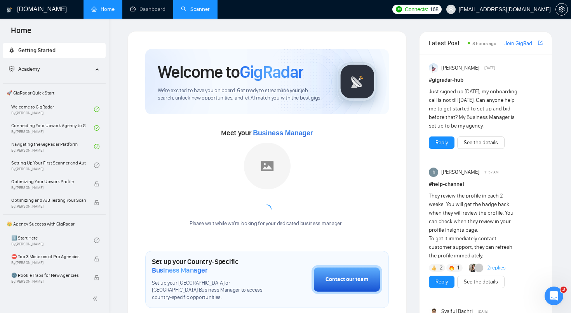
click at [203, 9] on link "Scanner" at bounding box center [195, 9] width 29 height 7
